Goal: Navigation & Orientation: Find specific page/section

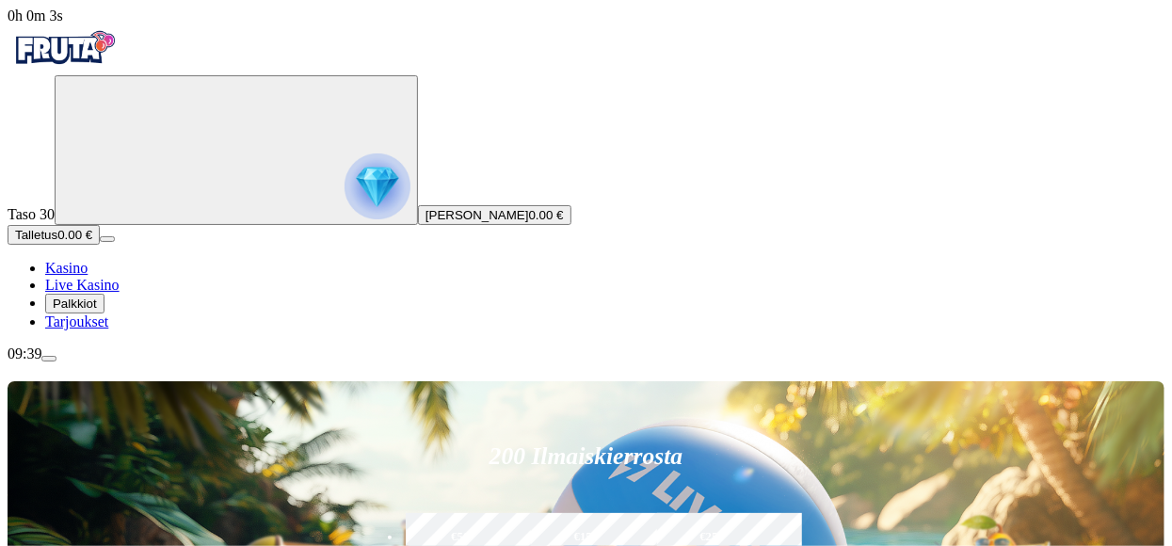
click at [344, 217] on img "Primary" at bounding box center [377, 186] width 66 height 66
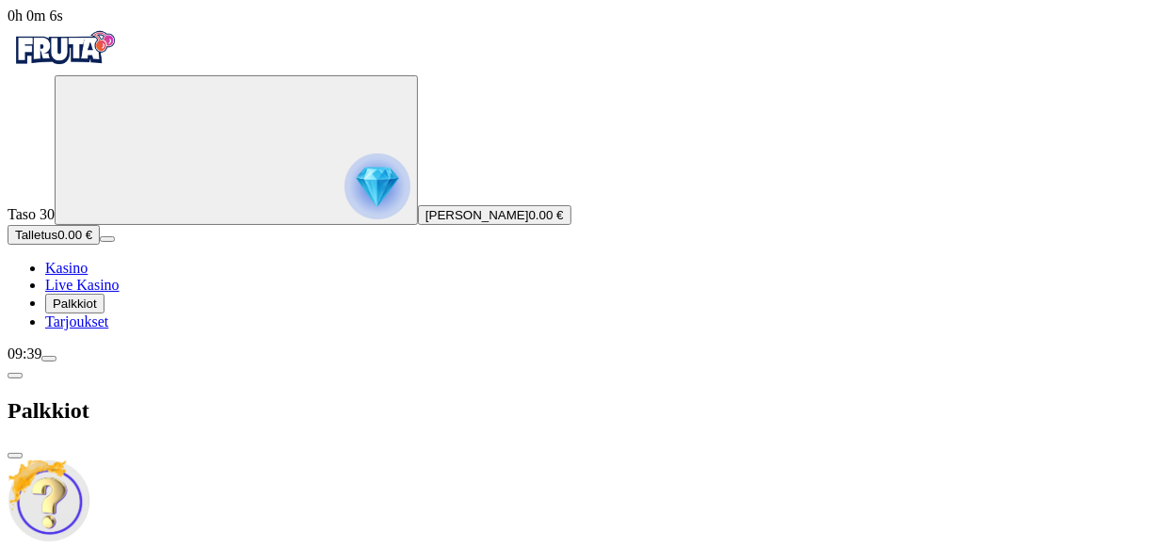
click at [15, 456] on span "close icon" at bounding box center [15, 456] width 0 height 0
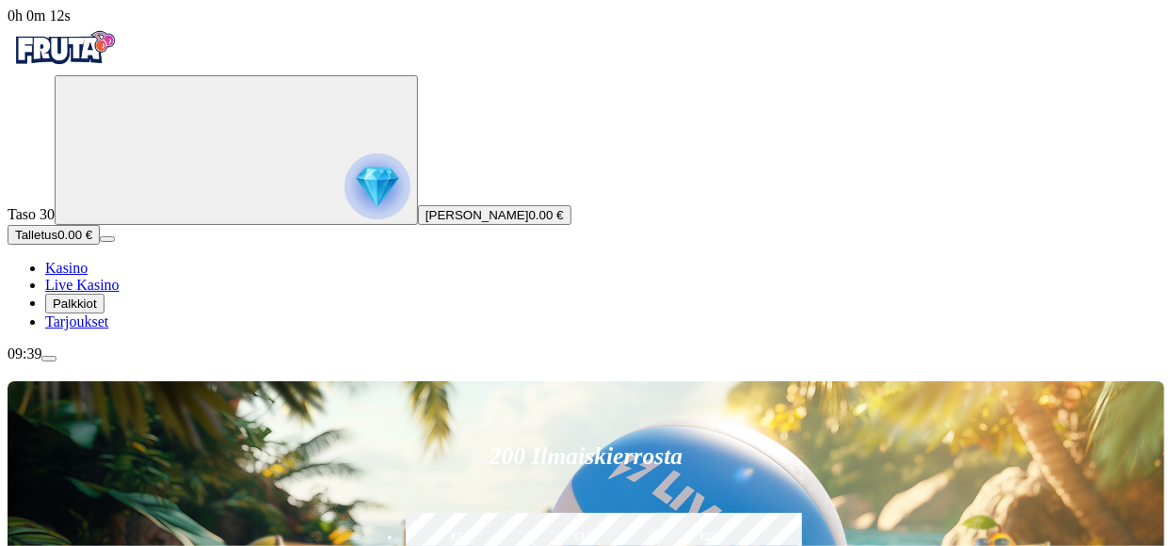
click at [49, 359] on span "menu icon" at bounding box center [49, 359] width 0 height 0
